Goal: Task Accomplishment & Management: Understand process/instructions

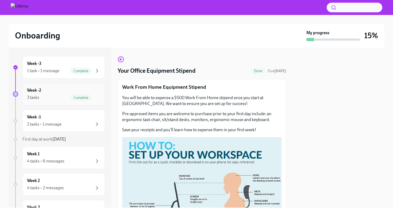
click at [97, 99] on icon "button" at bounding box center [97, 97] width 2 height 3
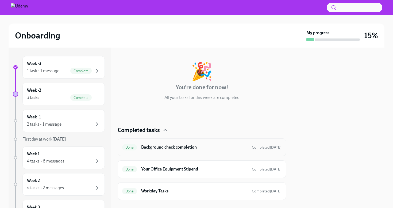
scroll to position [28, 0]
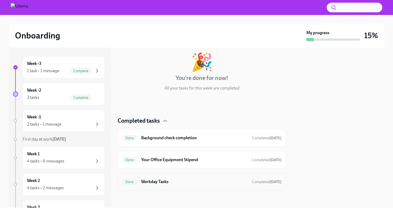
click at [173, 176] on div "Done Workday Tasks Completed [DATE]" at bounding box center [202, 182] width 168 height 18
click at [151, 182] on h6 "Workday Tasks" at bounding box center [194, 182] width 106 height 6
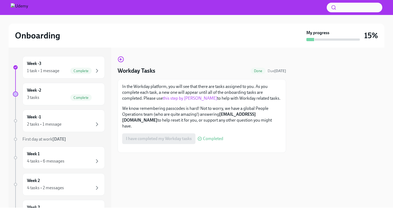
scroll to position [29, 0]
click at [194, 96] on link "this step by [PERSON_NAME]" at bounding box center [190, 98] width 54 height 5
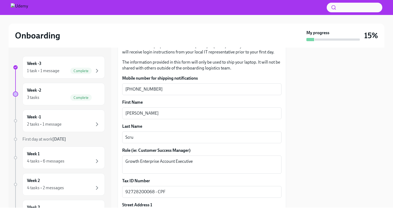
scroll to position [143, 0]
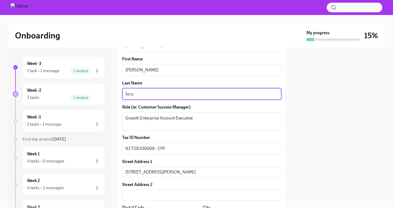
click at [144, 95] on textarea "Scru" at bounding box center [201, 94] width 153 height 6
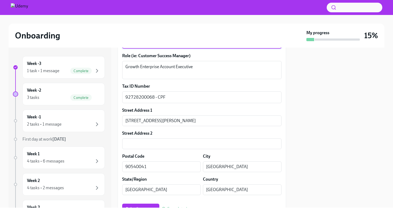
scroll to position [215, 0]
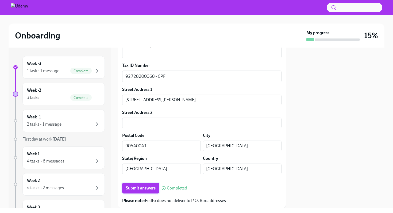
type textarea "Scur"
click at [140, 188] on span "Submit answers" at bounding box center [141, 187] width 30 height 5
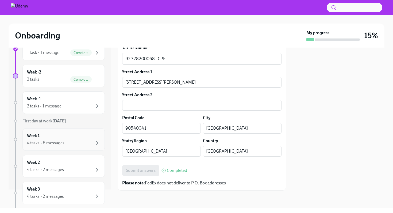
scroll to position [16, 0]
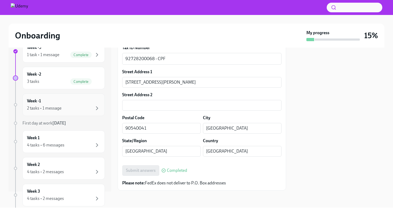
click at [86, 108] on div "2 tasks • 1 message" at bounding box center [63, 108] width 73 height 6
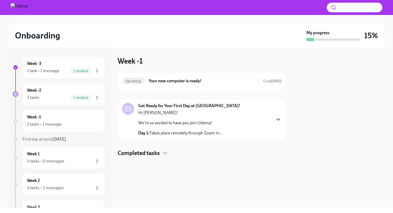
click at [278, 119] on icon "button" at bounding box center [278, 119] width 6 height 6
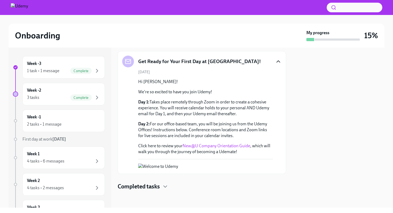
scroll to position [98, 0]
click at [168, 186] on icon "button" at bounding box center [165, 186] width 6 height 6
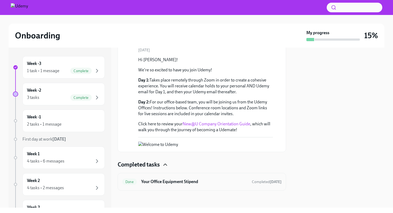
scroll to position [120, 0]
click at [92, 124] on div "2 tasks • 1 message" at bounding box center [63, 124] width 73 height 6
click at [96, 159] on icon "button" at bounding box center [97, 161] width 6 height 6
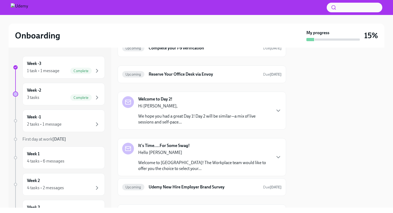
scroll to position [123, 0]
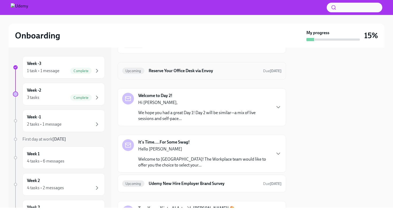
click at [202, 72] on h6 "Reserve Your Office Desk via Envoy" at bounding box center [204, 71] width 110 height 6
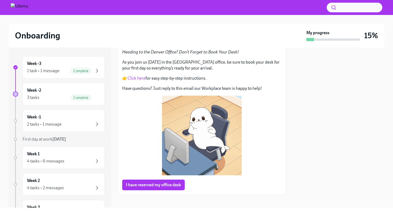
scroll to position [39, 0]
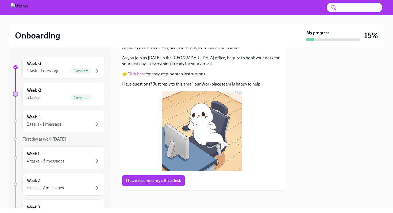
click at [133, 74] on link "Click here" at bounding box center [136, 73] width 18 height 5
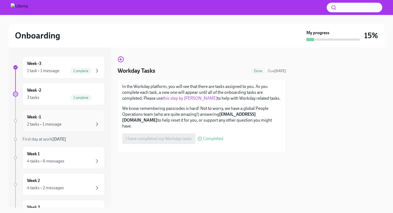
click at [41, 123] on div "2 tasks • 1 message" at bounding box center [44, 124] width 34 height 6
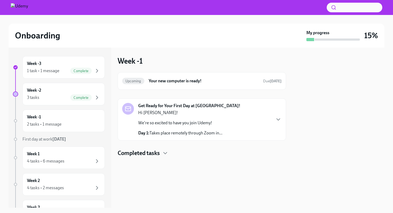
click at [179, 118] on div "Hi Karen! We're so excited to have you join Udemy! Day 1: Takes place remotely …" at bounding box center [180, 123] width 84 height 26
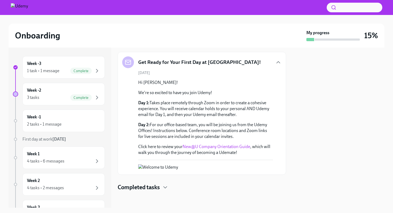
scroll to position [47, 0]
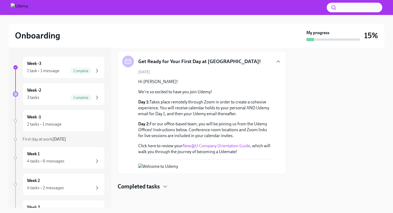
click at [215, 146] on link "New@U Company Orientation Guide" at bounding box center [216, 145] width 68 height 5
click at [166, 185] on icon "button" at bounding box center [165, 186] width 6 height 6
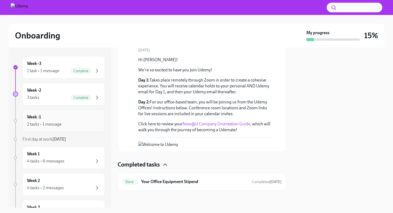
click at [86, 127] on div "2 tasks • 1 message" at bounding box center [63, 124] width 73 height 6
click at [91, 163] on div "4 tasks • 6 messages" at bounding box center [63, 161] width 73 height 6
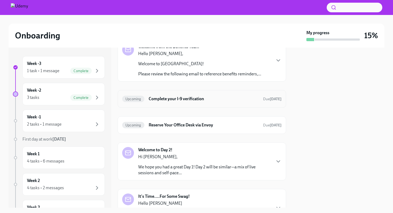
click at [198, 100] on h6 "Complete your I-9 verification" at bounding box center [204, 99] width 110 height 6
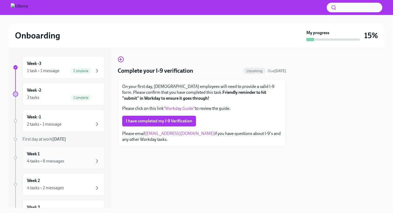
click at [88, 158] on div "4 tasks • 6 messages" at bounding box center [63, 161] width 73 height 6
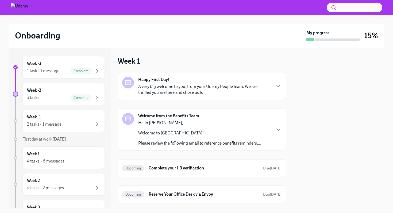
click at [210, 134] on p "Welcome to Udemy!" at bounding box center [199, 133] width 123 height 6
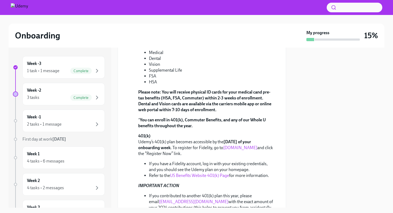
scroll to position [259, 0]
click at [223, 148] on link "401k.com" at bounding box center [240, 147] width 34 height 5
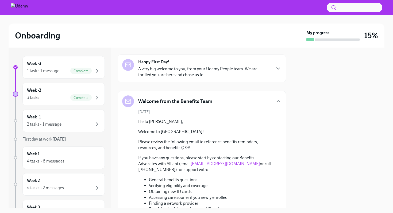
scroll to position [0, 0]
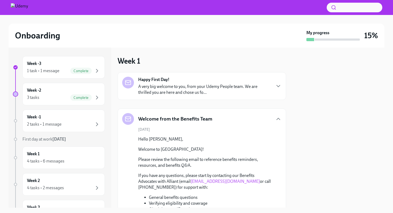
click at [210, 96] on div "Happy First Day! A very big welcome to you, from your Udemy People team. We are…" at bounding box center [202, 86] width 168 height 28
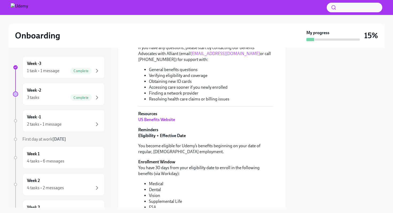
scroll to position [378, 0]
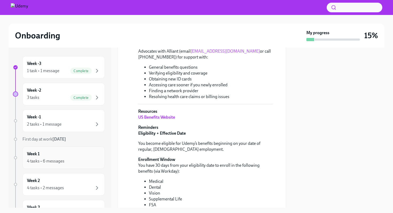
click at [88, 163] on div "4 tasks • 6 messages" at bounding box center [63, 161] width 73 height 6
click at [88, 158] on div "4 tasks • 6 messages" at bounding box center [63, 161] width 73 height 6
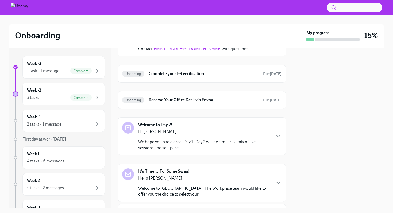
scroll to position [742, 0]
click at [278, 179] on icon "button" at bounding box center [278, 182] width 6 height 6
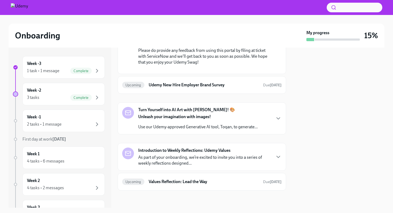
scroll to position [1020, 0]
click at [277, 122] on icon "button" at bounding box center [278, 118] width 6 height 6
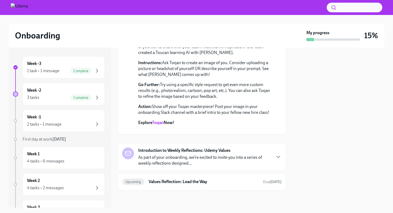
scroll to position [1151, 0]
click at [161, 125] on link "Toqan" at bounding box center [157, 122] width 11 height 5
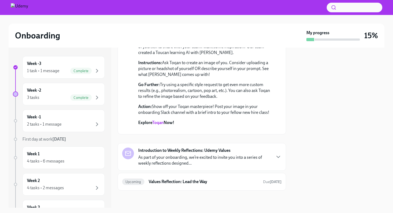
click at [264, 165] on p "As part of your onboarding, we’re excited to invite you into a series of weekly…" at bounding box center [204, 160] width 132 height 12
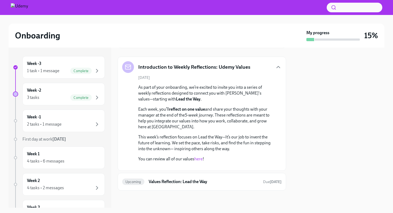
scroll to position [1366, 0]
click at [200, 156] on link "here" at bounding box center [198, 158] width 8 height 5
click at [229, 186] on div "Upcoming Values Reflection: Lead the Way Due Sep 1st" at bounding box center [202, 182] width 168 height 18
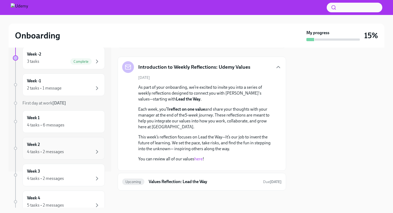
scroll to position [63, 0]
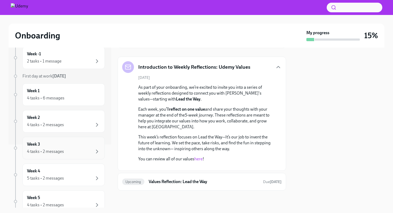
click at [89, 151] on div "4 tasks • 2 messages" at bounding box center [63, 151] width 73 height 6
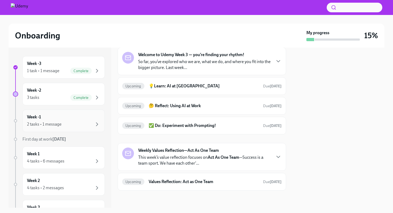
click at [96, 121] on div "Week -1 2 tasks • 1 message" at bounding box center [63, 120] width 73 height 13
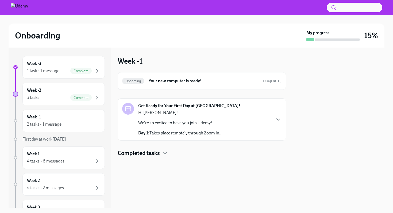
click at [266, 122] on div "Get Ready for Your First Day at Udemy! Hi Karen! We're so excited to have you j…" at bounding box center [201, 119] width 159 height 33
